Goal: Transaction & Acquisition: Purchase product/service

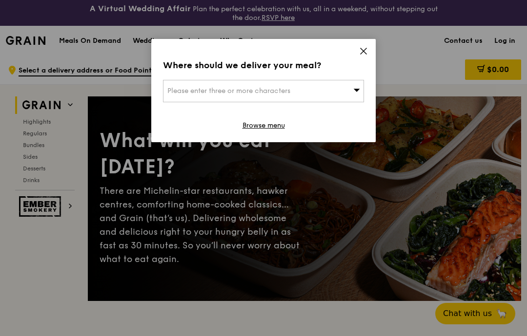
click at [182, 94] on span "Please enter three or more characters" at bounding box center [228, 91] width 123 height 8
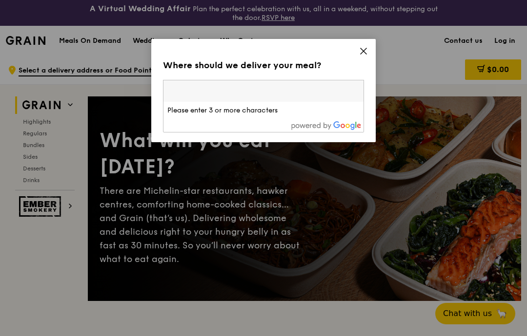
click at [198, 89] on input "search" at bounding box center [263, 90] width 200 height 21
type input "[GEOGRAPHIC_DATA]"
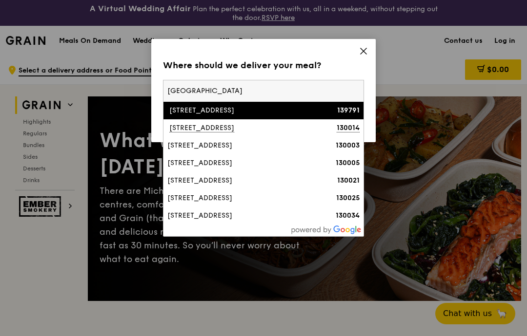
click at [321, 110] on div "139791" at bounding box center [336, 111] width 48 height 10
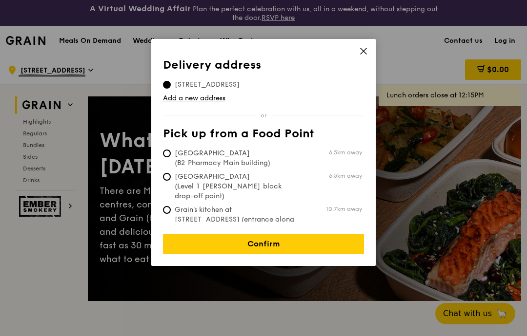
click at [251, 151] on span "[GEOGRAPHIC_DATA] (B2 Pharmacy Main building)" at bounding box center [235, 159] width 145 height 20
click at [171, 151] on input "[GEOGRAPHIC_DATA] (B2 Pharmacy Main building) 6.5km away" at bounding box center [167, 154] width 8 height 8
radio input "true"
click at [251, 76] on td "[STREET_ADDRESS]" at bounding box center [207, 83] width 88 height 14
click at [251, 83] on span "[STREET_ADDRESS]" at bounding box center [207, 85] width 88 height 10
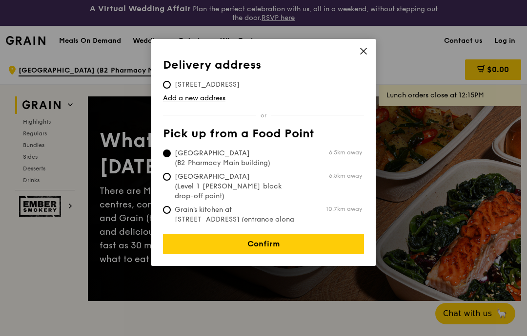
click at [171, 83] on input "[STREET_ADDRESS]" at bounding box center [167, 85] width 8 height 8
radio input "true"
click at [286, 234] on link "Confirm" at bounding box center [263, 244] width 201 height 20
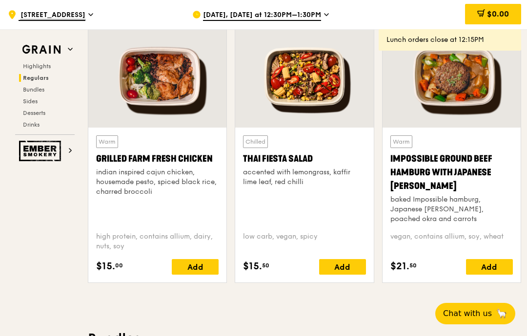
scroll to position [1133, 0]
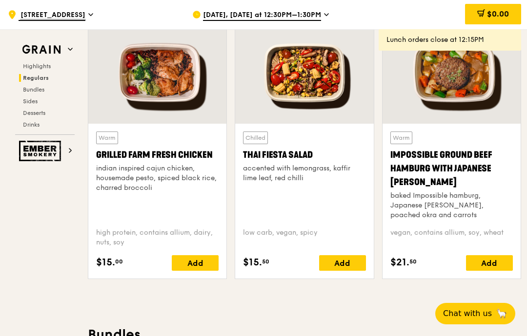
click at [34, 86] on span "Bundles" at bounding box center [33, 89] width 21 height 7
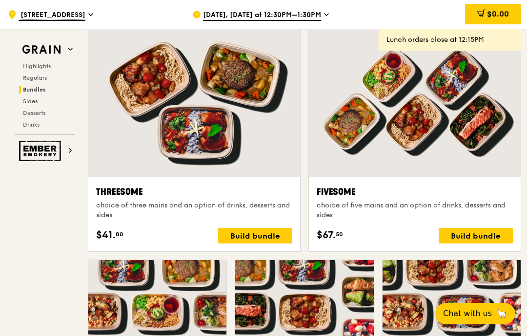
scroll to position [1716, 0]
